Goal: Information Seeking & Learning: Find contact information

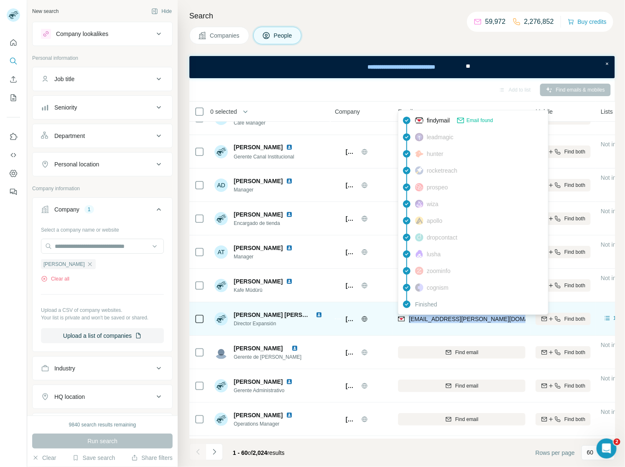
drag, startPoint x: 505, startPoint y: 316, endPoint x: 409, endPoint y: 321, distance: 95.4
click at [409, 321] on div "[EMAIL_ADDRESS][PERSON_NAME][DOMAIN_NAME]" at bounding box center [461, 318] width 127 height 23
copy span "[EMAIL_ADDRESS][PERSON_NAME][DOMAIN_NAME]"
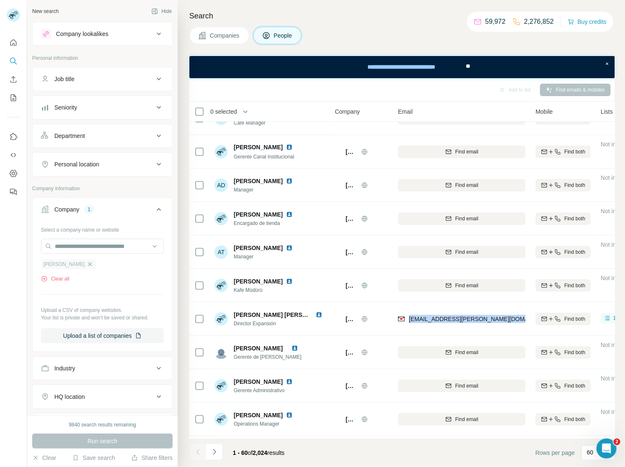
click at [86, 262] on icon "button" at bounding box center [89, 264] width 7 height 7
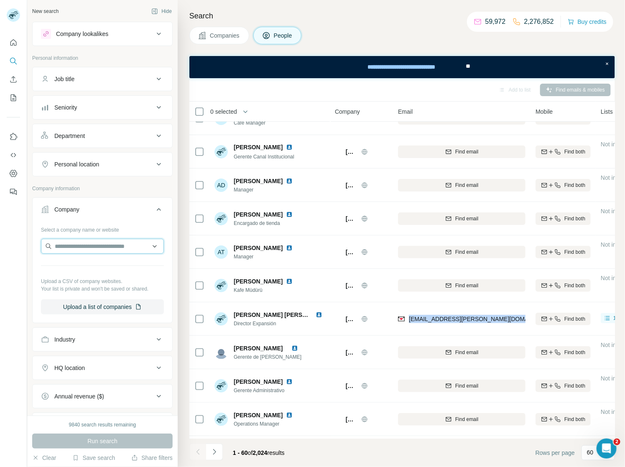
click at [69, 249] on input "text" at bounding box center [102, 246] width 123 height 15
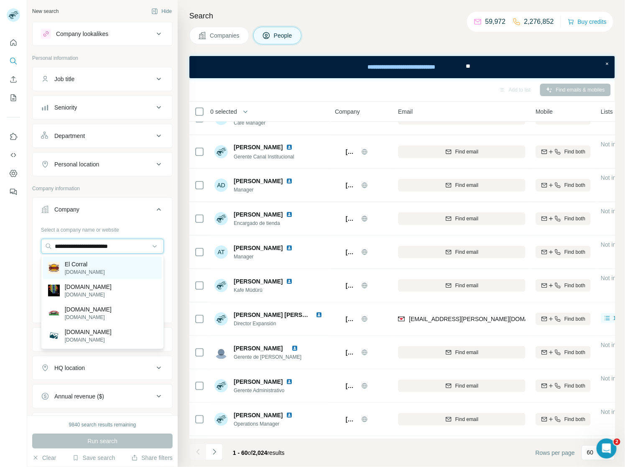
type input "**********"
click at [86, 264] on p "El Corral" at bounding box center [85, 264] width 40 height 8
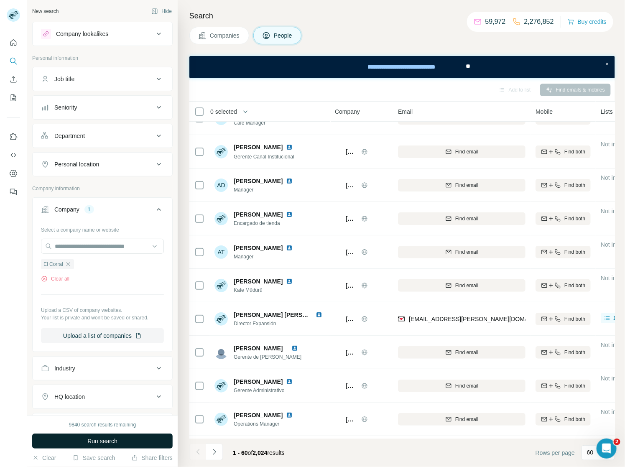
click at [100, 442] on span "Run search" at bounding box center [102, 441] width 30 height 8
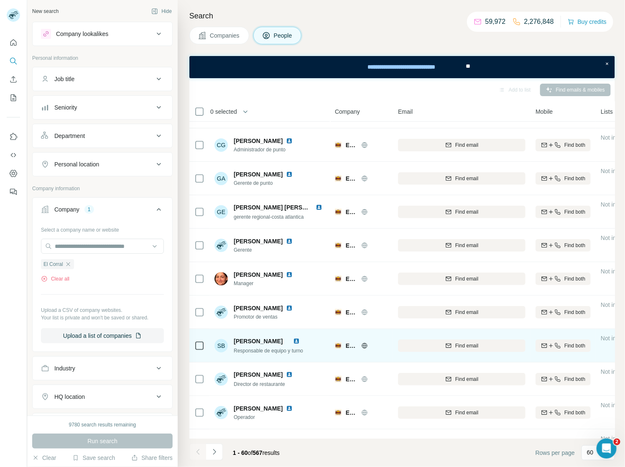
scroll to position [1333, 0]
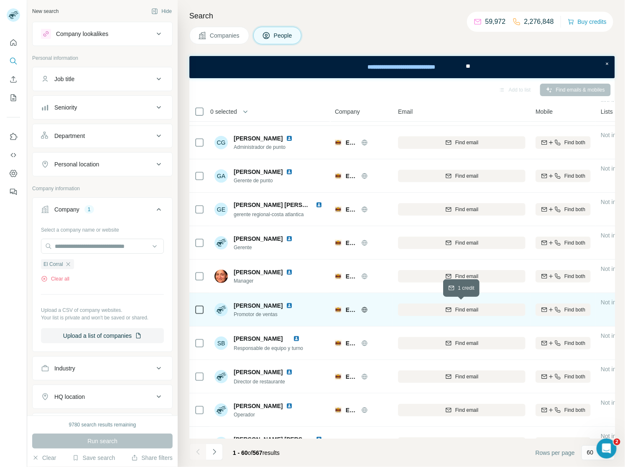
click at [464, 309] on span "Find email" at bounding box center [466, 310] width 23 height 8
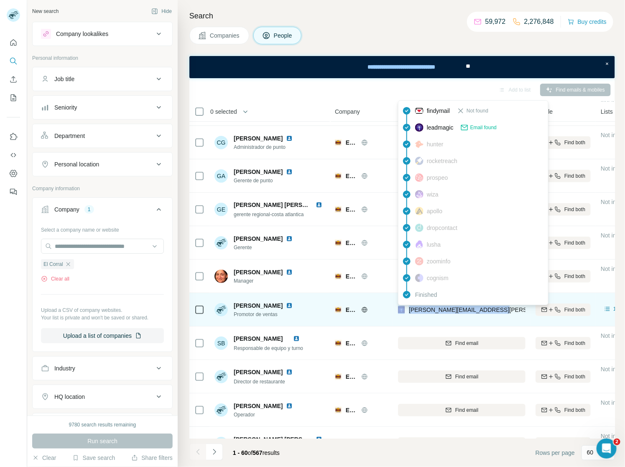
drag, startPoint x: 493, startPoint y: 308, endPoint x: 405, endPoint y: 310, distance: 88.6
click at [405, 310] on div "[PERSON_NAME][EMAIL_ADDRESS][PERSON_NAME][DOMAIN_NAME]" at bounding box center [461, 309] width 127 height 23
copy div "[PERSON_NAME][EMAIL_ADDRESS][PERSON_NAME][DOMAIN_NAME]"
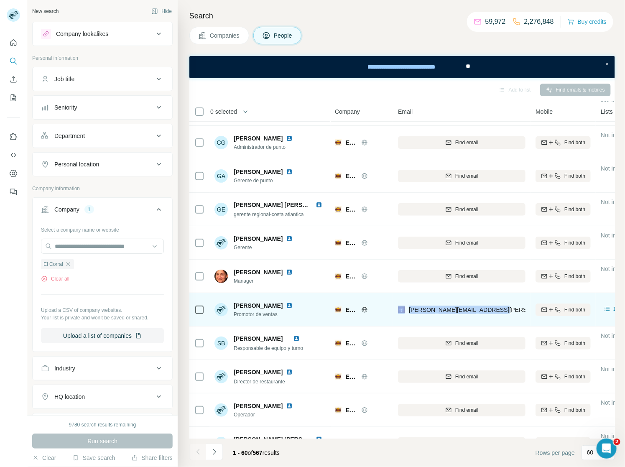
drag, startPoint x: 279, startPoint y: 305, endPoint x: 231, endPoint y: 300, distance: 48.3
click at [231, 301] on div "[PERSON_NAME] Promotor de ventas" at bounding box center [254, 309] width 81 height 17
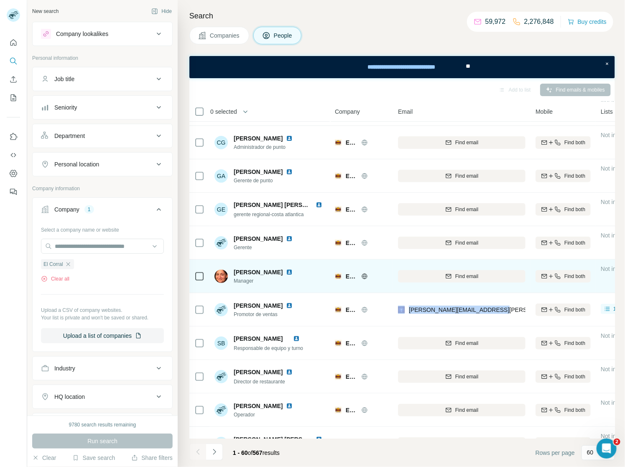
copy span "[PERSON_NAME]"
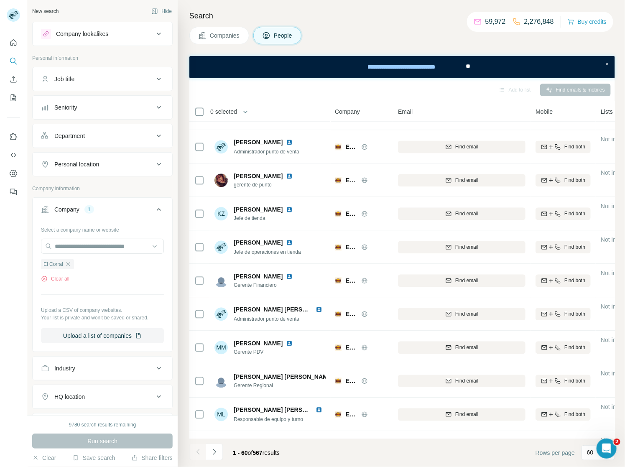
scroll to position [726, 0]
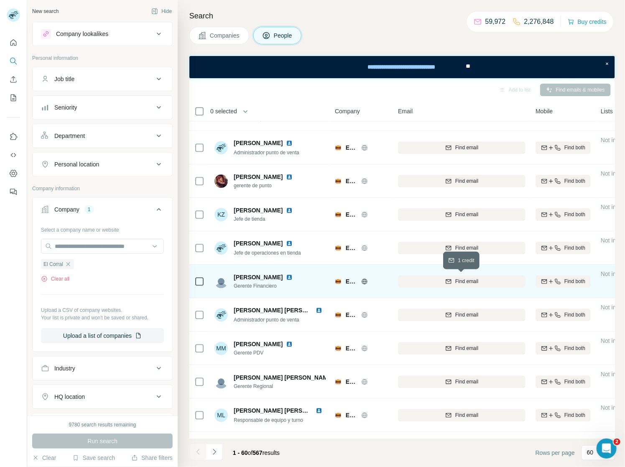
click at [466, 282] on span "Find email" at bounding box center [466, 282] width 23 height 8
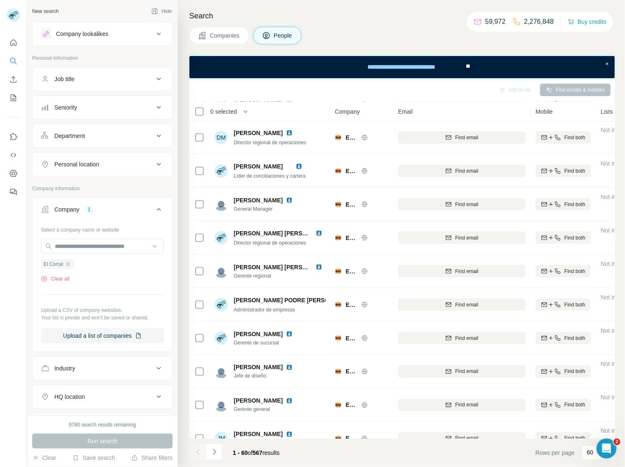
scroll to position [365, 0]
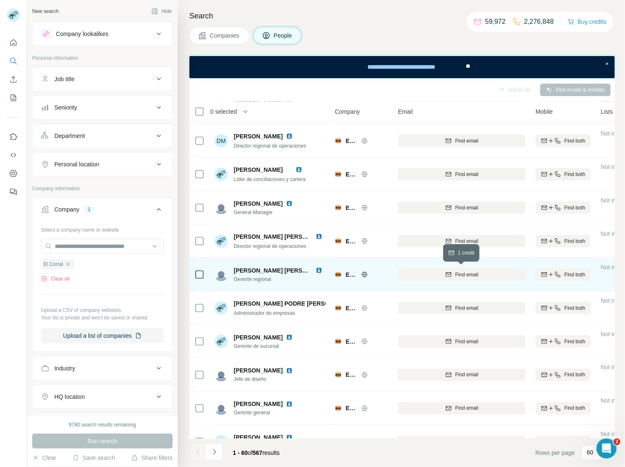
click at [473, 271] on span "Find email" at bounding box center [466, 275] width 23 height 8
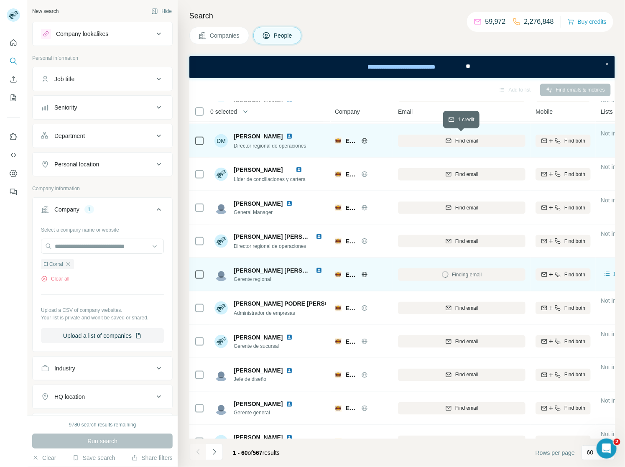
click at [470, 142] on span "Find email" at bounding box center [466, 141] width 23 height 8
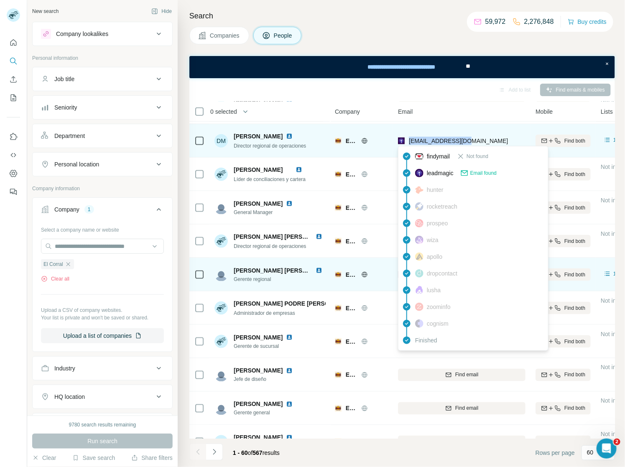
drag, startPoint x: 468, startPoint y: 140, endPoint x: 407, endPoint y: 139, distance: 61.4
click at [407, 139] on div "[EMAIL_ADDRESS][DOMAIN_NAME]" at bounding box center [461, 140] width 127 height 23
copy span "[EMAIL_ADDRESS][DOMAIN_NAME]"
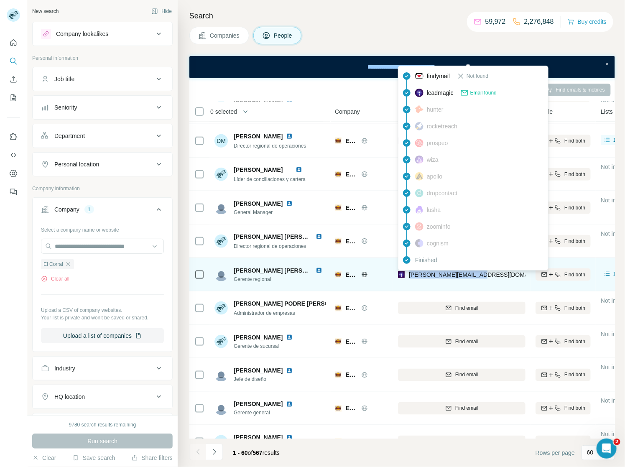
drag, startPoint x: 480, startPoint y: 276, endPoint x: 408, endPoint y: 275, distance: 72.3
click at [408, 275] on div "[PERSON_NAME][EMAIL_ADDRESS][DOMAIN_NAME]" at bounding box center [461, 274] width 127 height 23
copy span "[PERSON_NAME][EMAIL_ADDRESS][DOMAIN_NAME]"
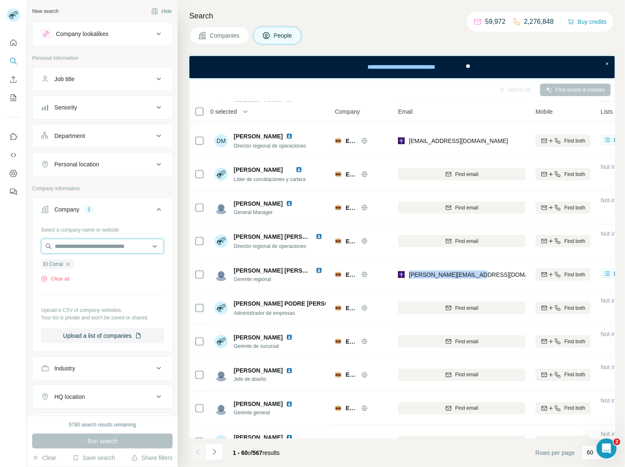
click at [87, 251] on input "text" at bounding box center [102, 246] width 123 height 15
paste input "**********"
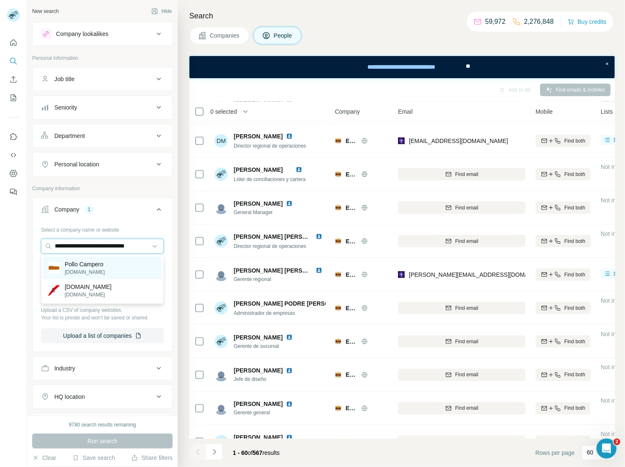
type input "**********"
click at [85, 266] on p "Pollo Campero" at bounding box center [85, 264] width 40 height 8
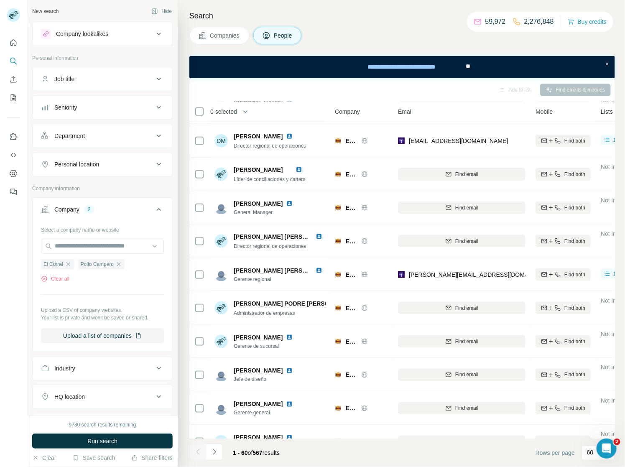
scroll to position [0, 0]
click at [70, 265] on icon "button" at bounding box center [68, 264] width 4 height 4
click at [95, 441] on span "Run search" at bounding box center [102, 441] width 30 height 8
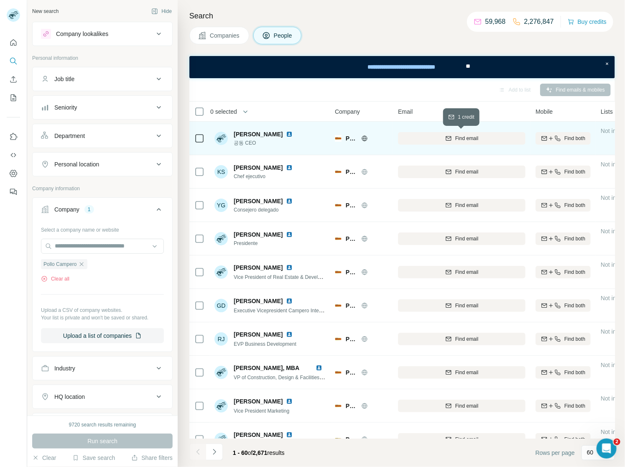
click at [471, 138] on span "Find email" at bounding box center [466, 139] width 23 height 8
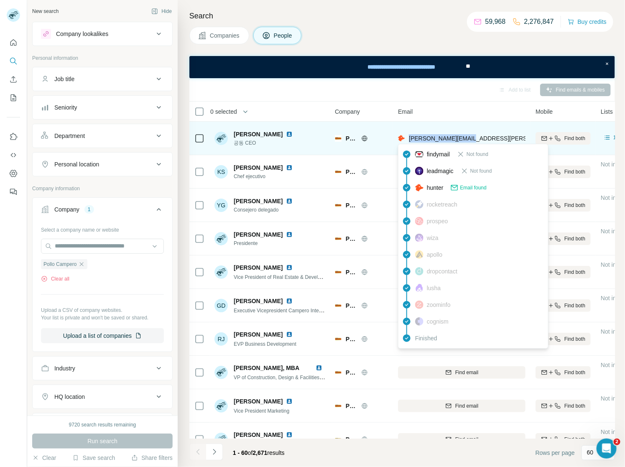
drag, startPoint x: 475, startPoint y: 136, endPoint x: 409, endPoint y: 139, distance: 65.7
click at [409, 139] on div "[PERSON_NAME][EMAIL_ADDRESS][PERSON_NAME][DOMAIN_NAME]" at bounding box center [461, 138] width 127 height 23
copy span "[PERSON_NAME][EMAIL_ADDRESS][PERSON_NAME][DOMAIN_NAME]"
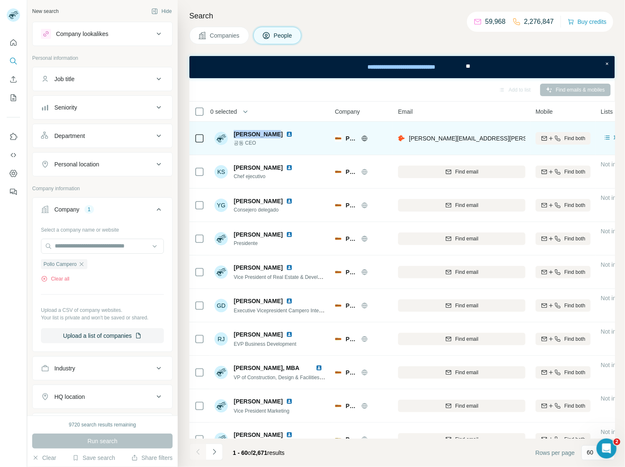
drag, startPoint x: 270, startPoint y: 132, endPoint x: 234, endPoint y: 130, distance: 35.6
click at [234, 130] on span "[PERSON_NAME]" at bounding box center [258, 134] width 49 height 8
copy span "[PERSON_NAME]"
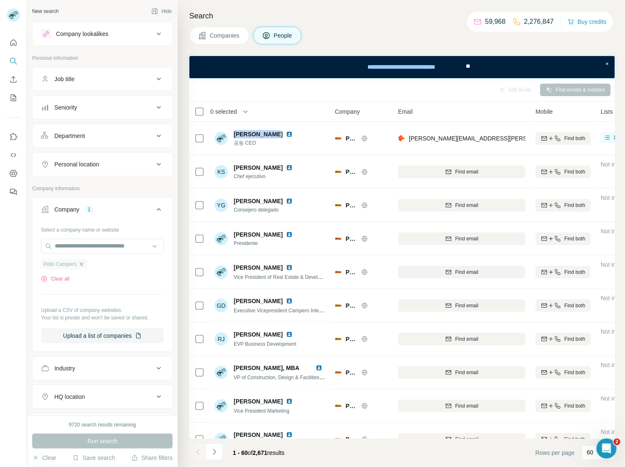
click at [84, 263] on icon "button" at bounding box center [81, 264] width 7 height 7
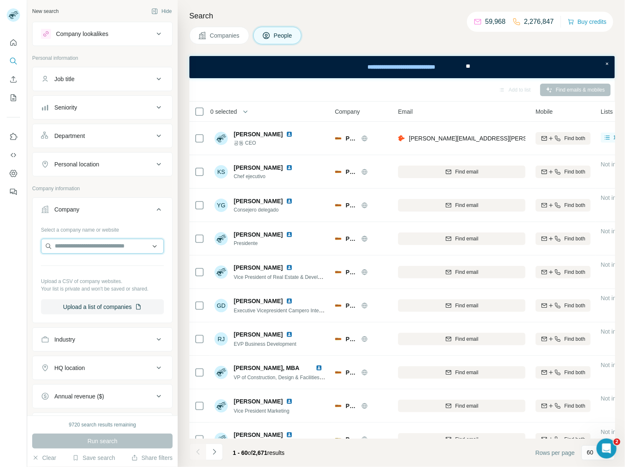
click at [71, 249] on input "text" at bounding box center [102, 246] width 123 height 15
type input "**********"
